Goal: Information Seeking & Learning: Understand process/instructions

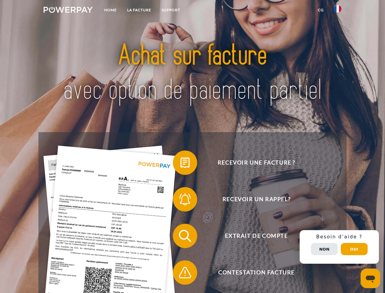
click at [68, 11] on img at bounding box center [68, 10] width 49 height 6
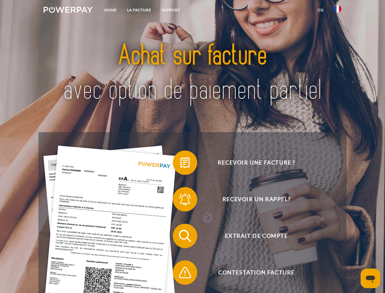
click at [338, 11] on img at bounding box center [337, 8] width 7 height 7
click at [321, 10] on link "CG" at bounding box center [321, 10] width 16 height 11
click at [181, 164] on span at bounding box center [176, 162] width 31 height 31
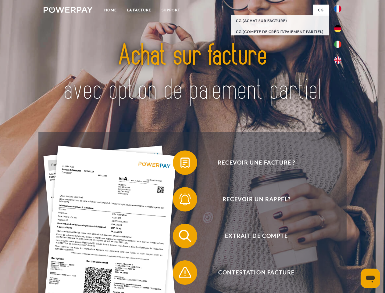
click at [181, 200] on div "Recevoir une facture ? Recevoir un rappel? Extrait de compte retour" at bounding box center [192, 254] width 308 height 244
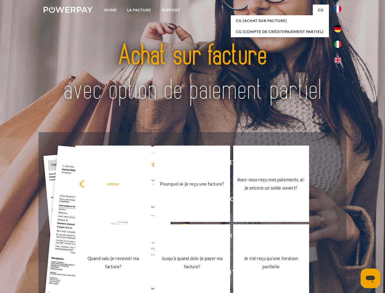
click at [181, 237] on link "Jusqu'à quand dois-je payer ma facture?" at bounding box center [192, 262] width 76 height 76
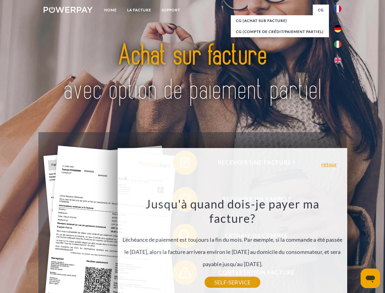
click at [181, 274] on div "Jusqu'à quand dois-je payer ma facture? L'échéance de paiement est toujours la …" at bounding box center [232, 239] width 223 height 86
click at [340, 247] on div "Recevoir une facture ? Recevoir un rappel? Extrait de compte retour" at bounding box center [192, 254] width 308 height 244
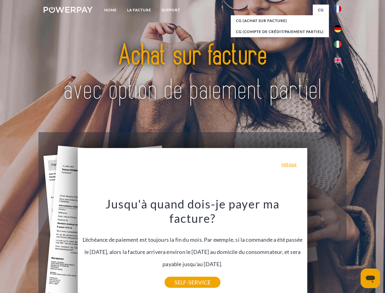
click at [325, 248] on span "Extrait de compte" at bounding box center [256, 236] width 149 height 24
click at [355, 249] on header "Home LA FACTURE Support" at bounding box center [192, 210] width 385 height 421
